Goal: Connect with others: Connect with others

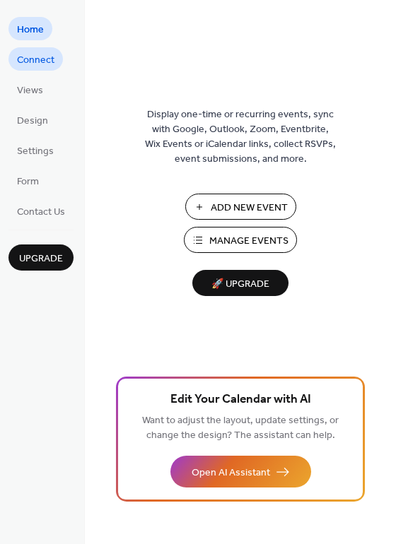
click at [49, 65] on span "Connect" at bounding box center [35, 60] width 37 height 15
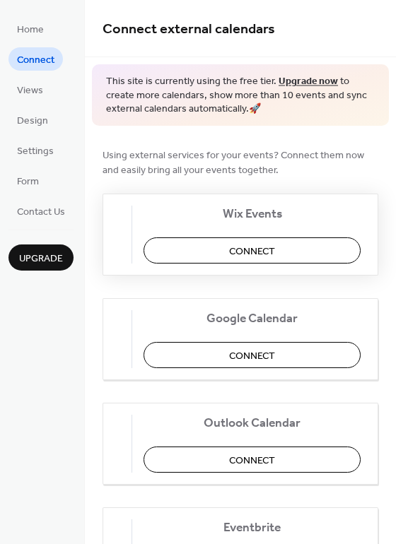
scroll to position [148, 0]
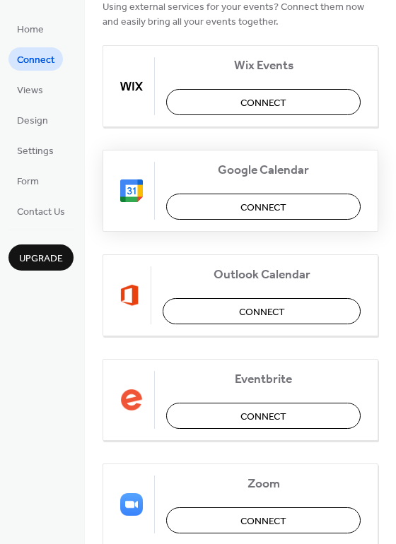
click at [223, 208] on button "Connect" at bounding box center [263, 207] width 194 height 26
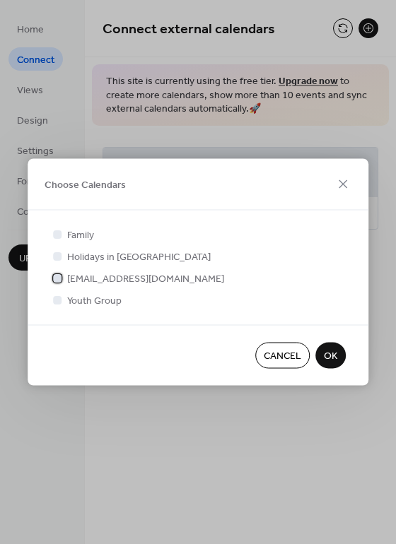
click at [60, 278] on div at bounding box center [57, 277] width 8 height 8
click at [336, 359] on span "OK" at bounding box center [330, 356] width 13 height 15
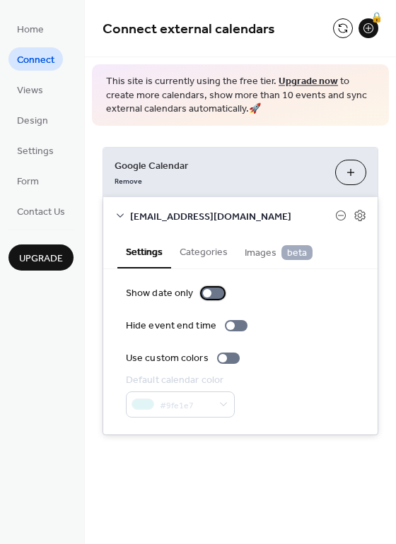
click at [208, 293] on div at bounding box center [207, 293] width 8 height 8
click at [208, 293] on div at bounding box center [212, 293] width 23 height 11
click at [201, 254] on button "Categories" at bounding box center [203, 251] width 65 height 33
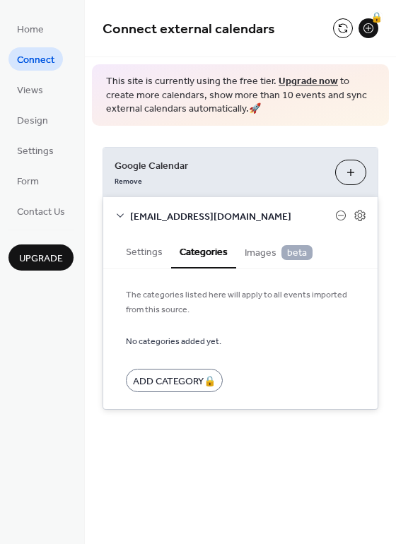
click at [260, 251] on span "Images beta" at bounding box center [279, 253] width 68 height 16
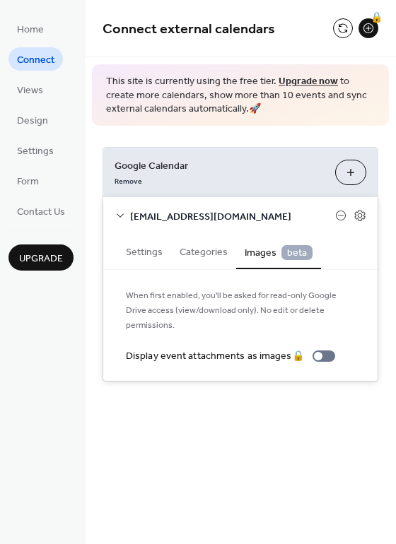
click at [138, 247] on button "Settings" at bounding box center [144, 251] width 54 height 33
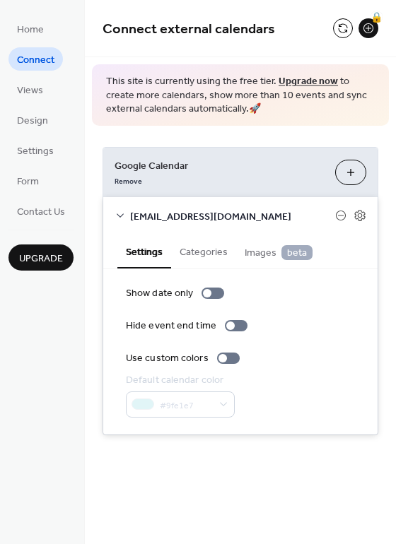
click at [160, 213] on span "[EMAIL_ADDRESS][DOMAIN_NAME]" at bounding box center [232, 216] width 205 height 15
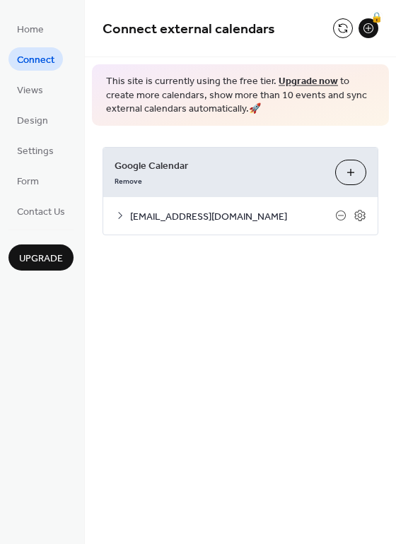
click at [355, 175] on button "Choose Calendars" at bounding box center [350, 172] width 31 height 25
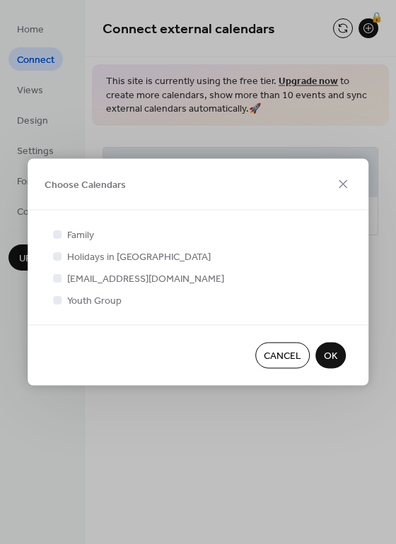
click at [54, 301] on div at bounding box center [57, 299] width 8 height 8
drag, startPoint x: 57, startPoint y: 300, endPoint x: 60, endPoint y: 283, distance: 17.2
click at [58, 299] on div at bounding box center [57, 299] width 8 height 8
click at [55, 279] on icon at bounding box center [57, 278] width 6 height 6
click at [56, 298] on div at bounding box center [57, 299] width 8 height 8
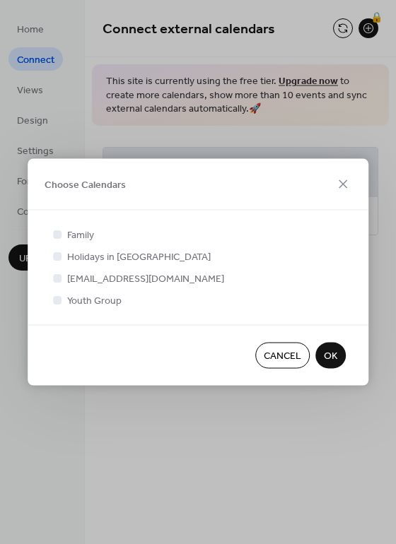
click at [331, 351] on span "OK" at bounding box center [330, 356] width 13 height 15
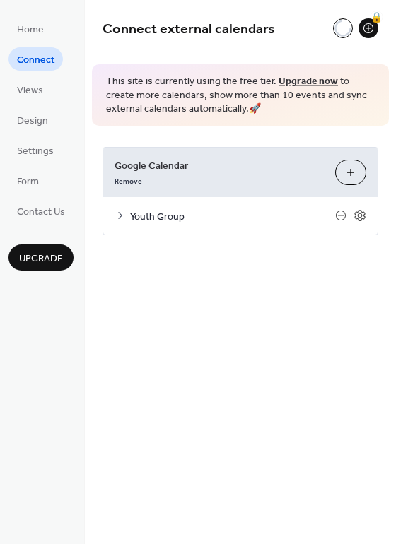
click at [163, 218] on span "Youth Group" at bounding box center [232, 216] width 205 height 15
